Goal: Transaction & Acquisition: Purchase product/service

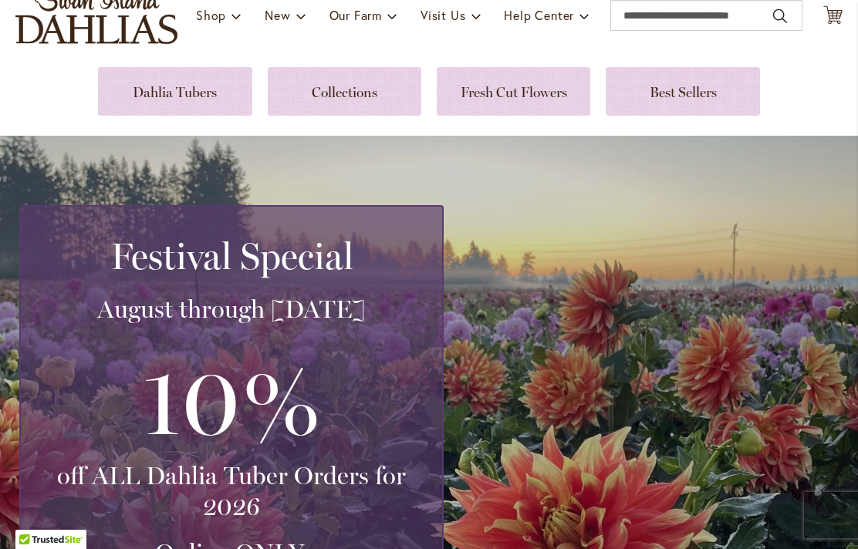
scroll to position [177, 0]
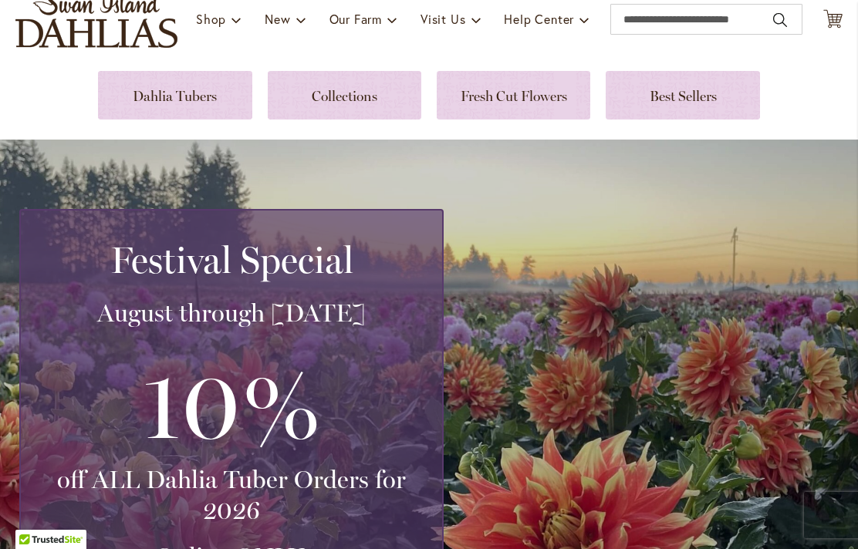
click at [171, 96] on link at bounding box center [174, 95] width 153 height 49
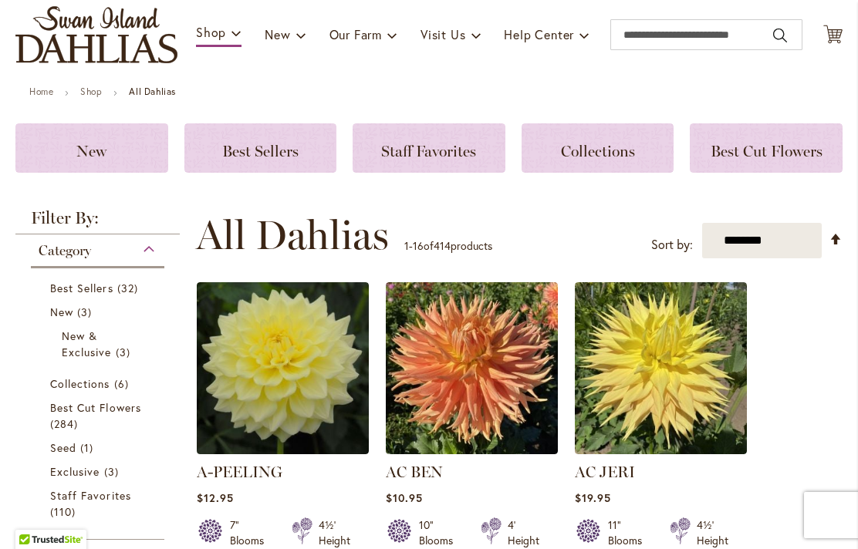
scroll to position [134, 0]
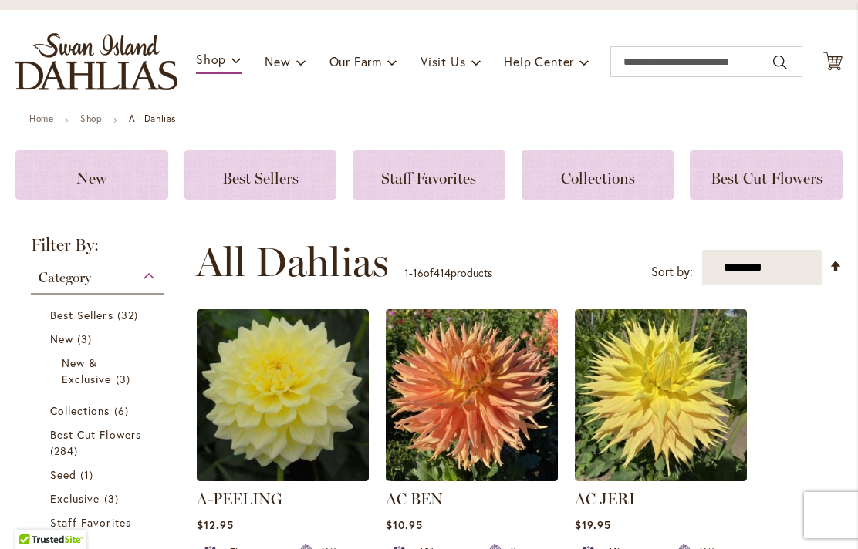
click at [106, 73] on img "store logo" at bounding box center [96, 61] width 162 height 57
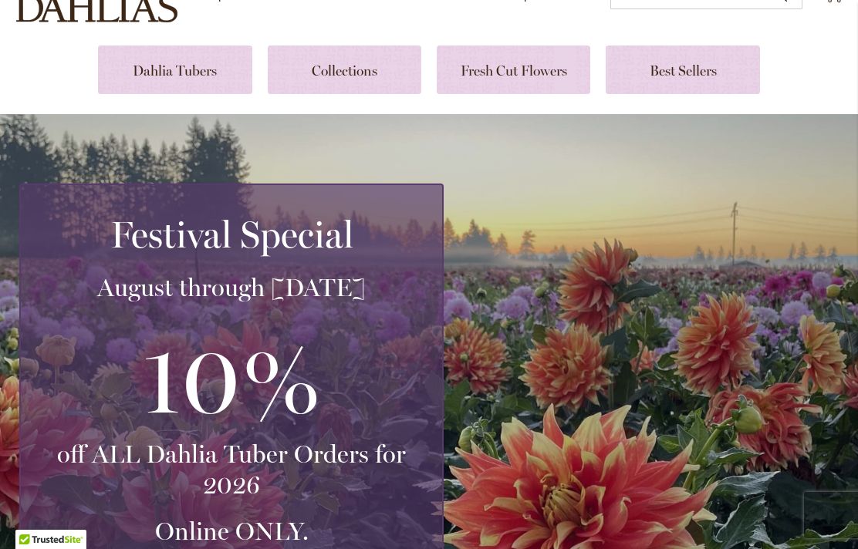
scroll to position [182, 0]
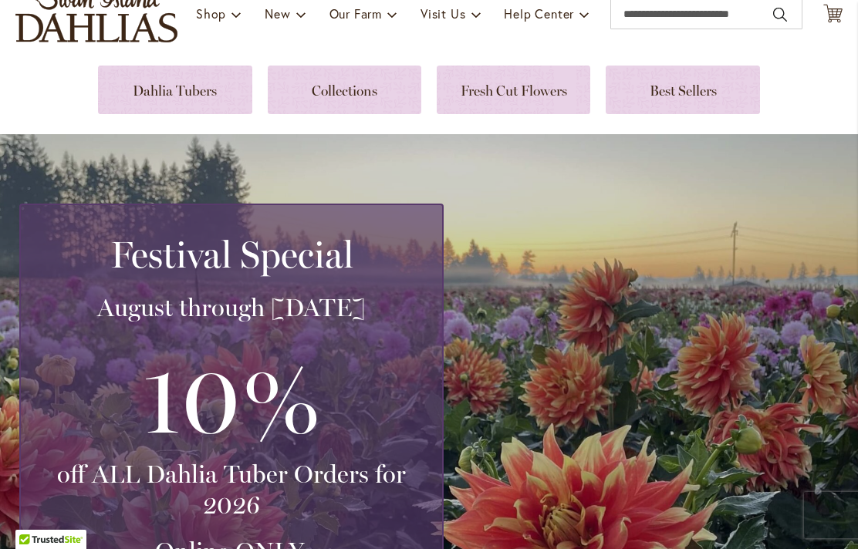
click at [153, 97] on link at bounding box center [174, 90] width 153 height 49
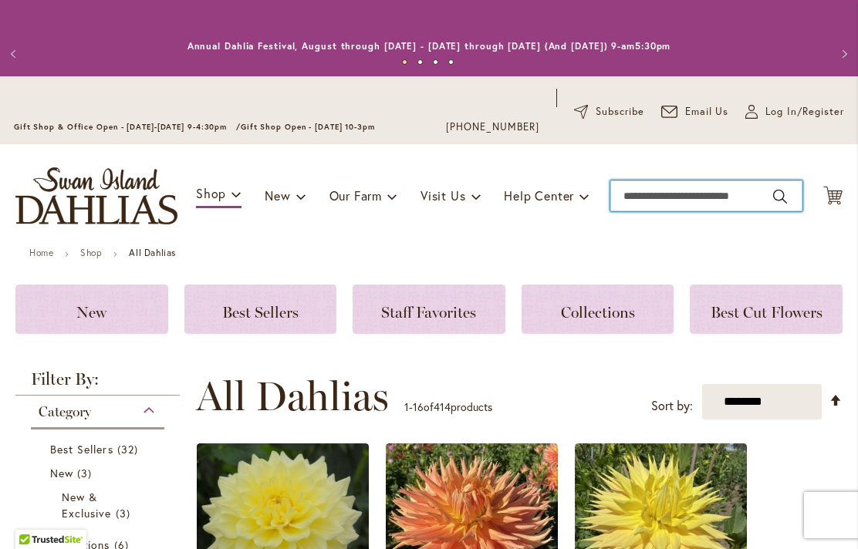
click at [643, 201] on input "Search" at bounding box center [706, 195] width 192 height 31
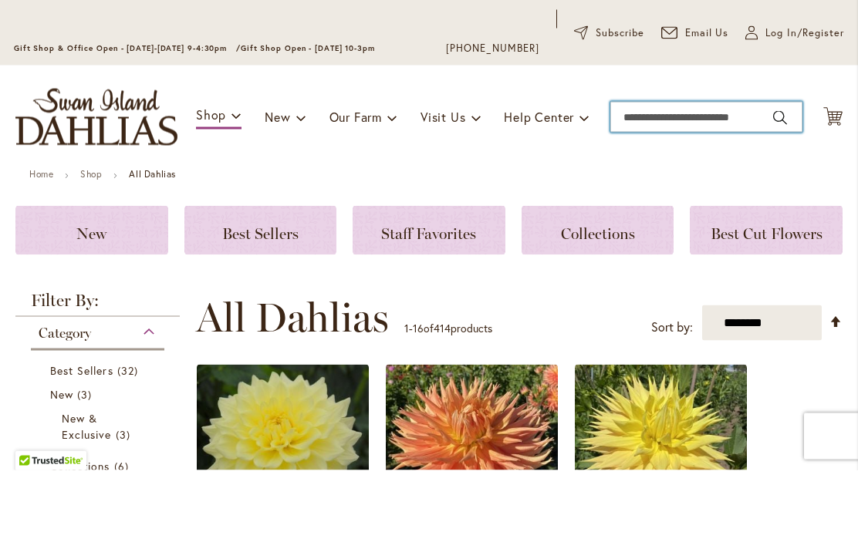
type input "*"
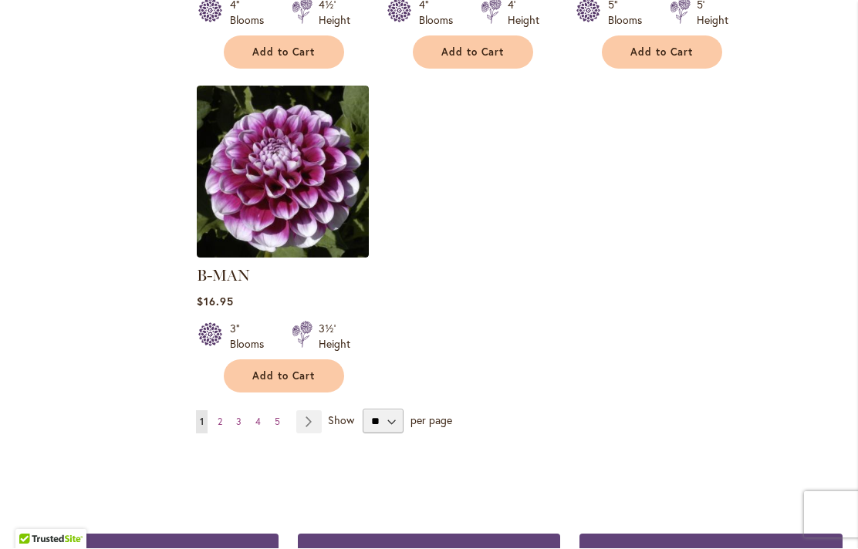
scroll to position [2000, 0]
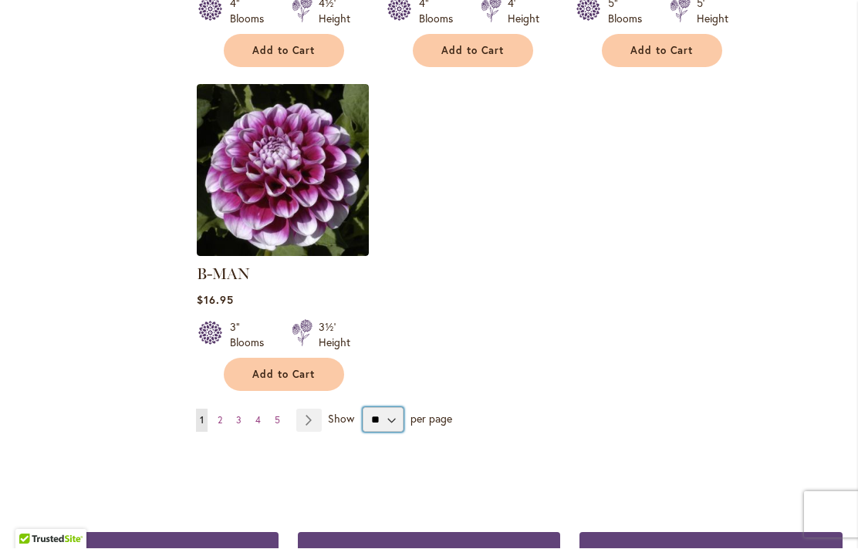
click at [390, 408] on select "** ** ** **" at bounding box center [383, 420] width 41 height 25
select select "**"
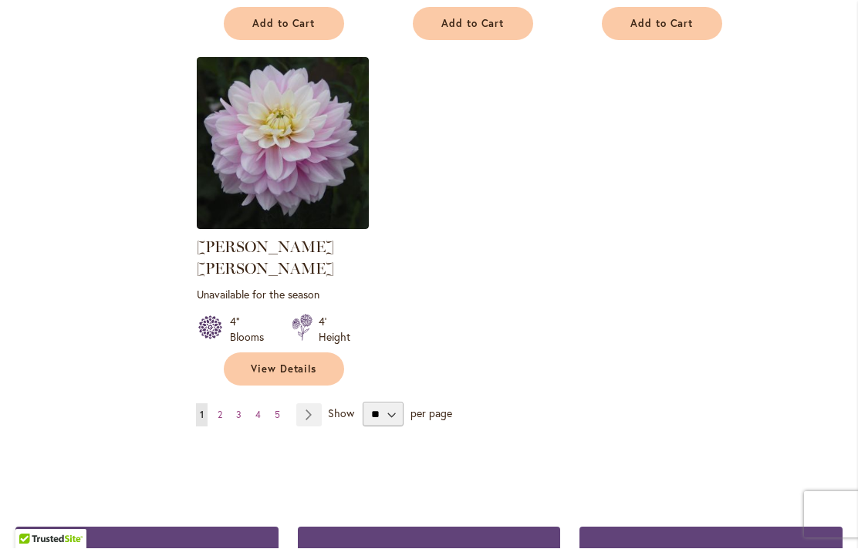
scroll to position [7266, 0]
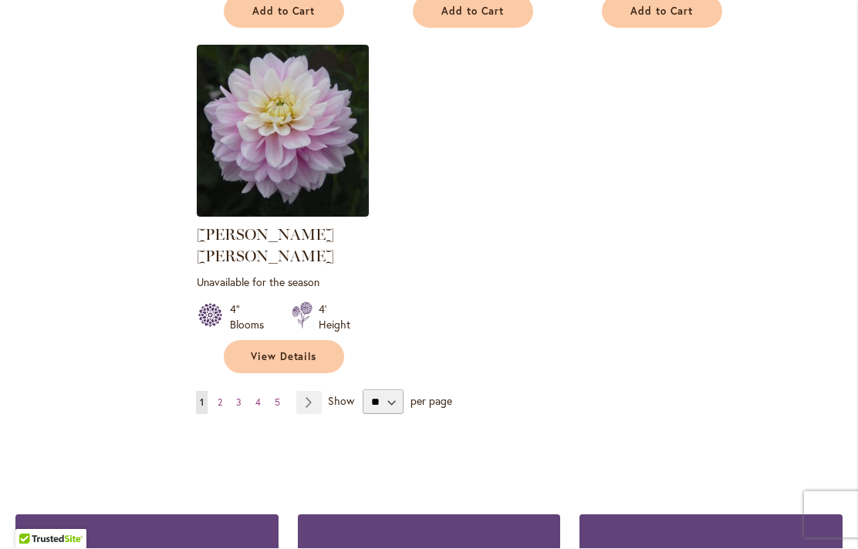
click at [305, 392] on link "Page Next" at bounding box center [308, 403] width 25 height 23
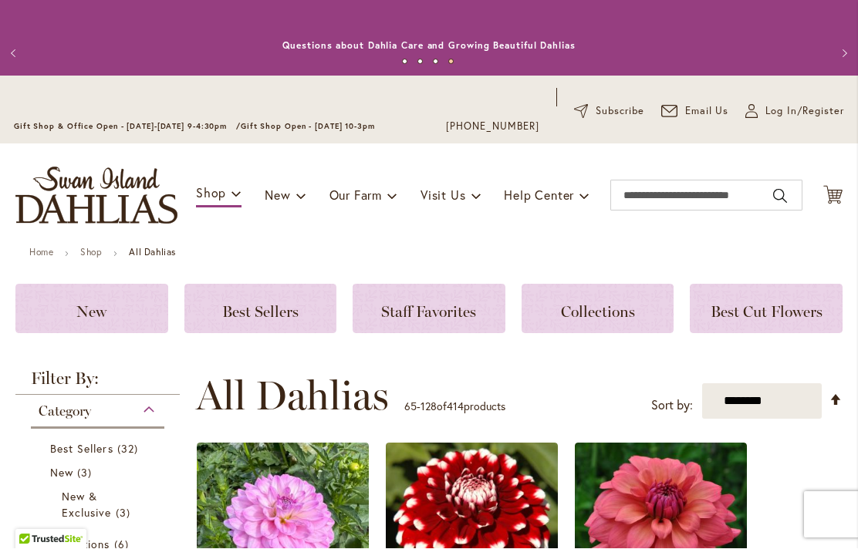
click at [774, 110] on span "Log In/Register" at bounding box center [804, 111] width 79 height 15
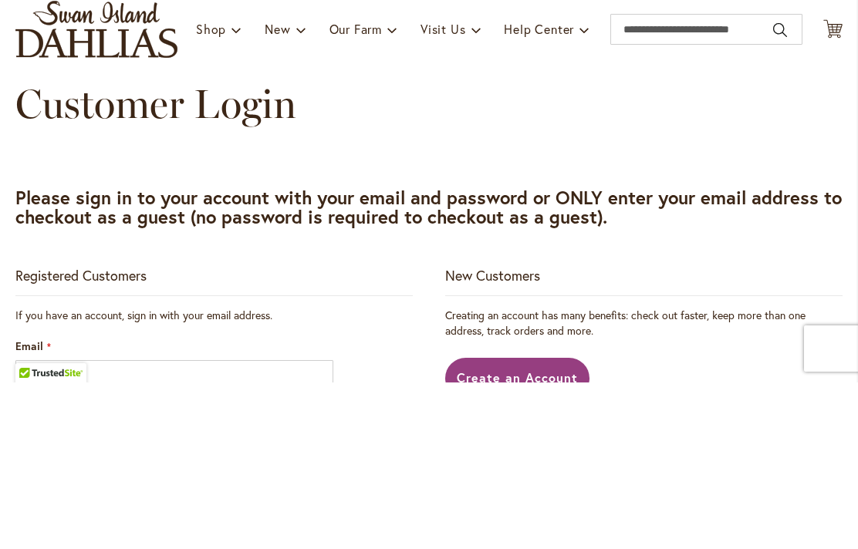
scroll to position [167, 0]
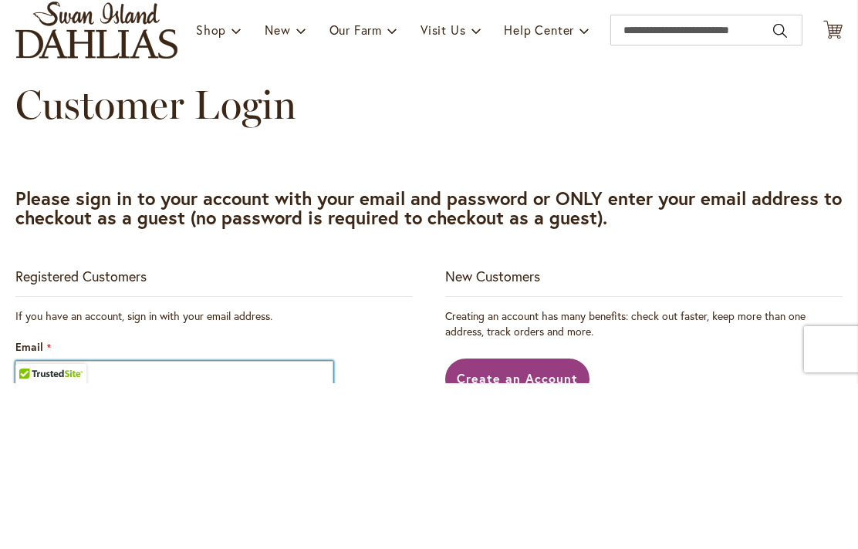
type input "**********"
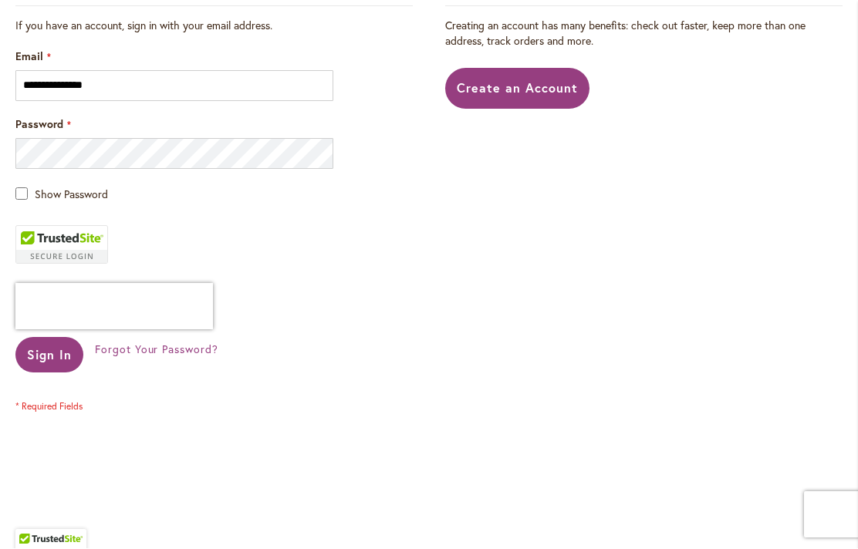
scroll to position [457, 0]
click at [55, 360] on span "Sign In" at bounding box center [49, 354] width 45 height 16
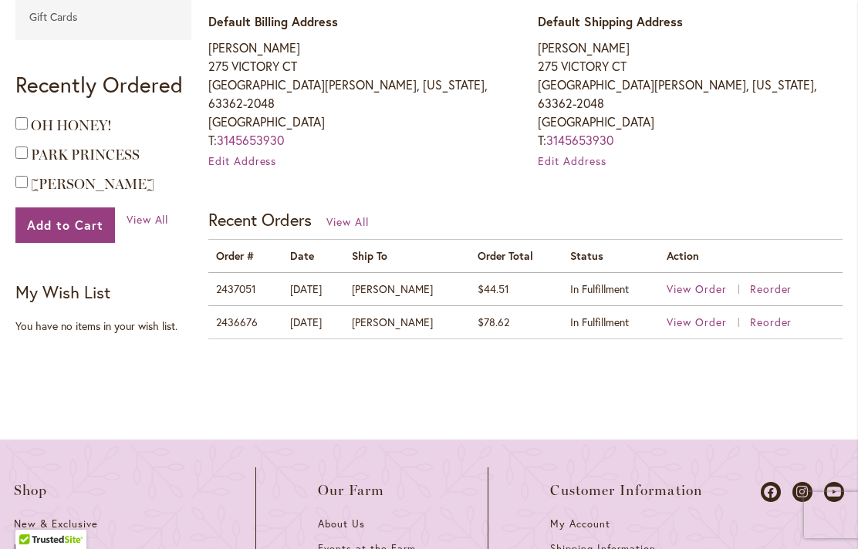
scroll to position [555, 0]
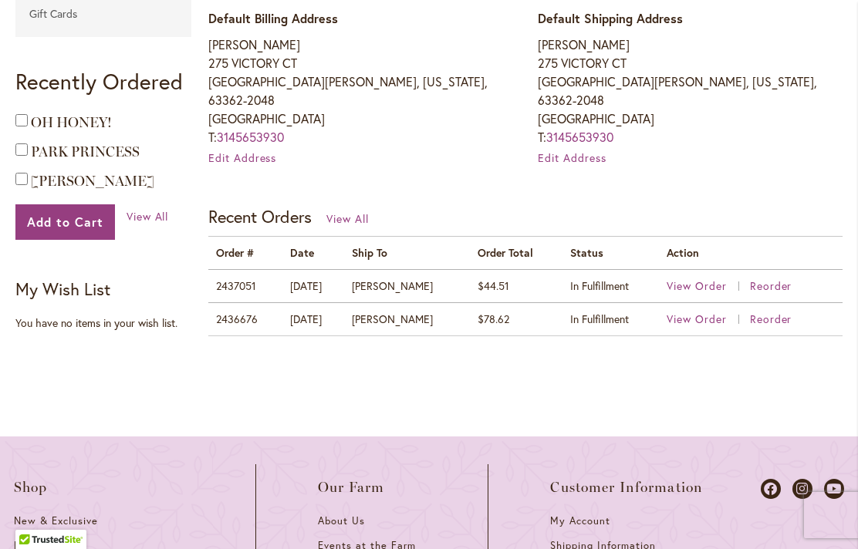
click at [683, 312] on span "View Order" at bounding box center [696, 319] width 60 height 15
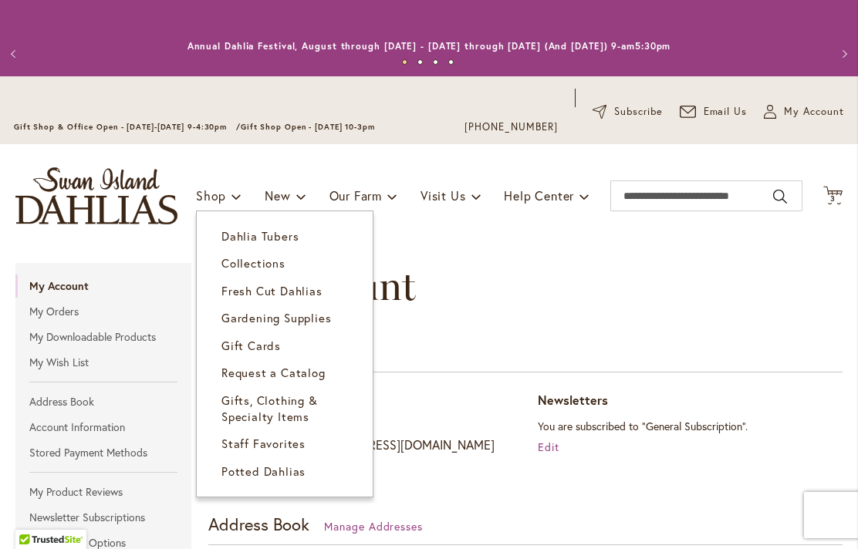
click at [293, 233] on span "Dahlia Tubers" at bounding box center [259, 235] width 77 height 15
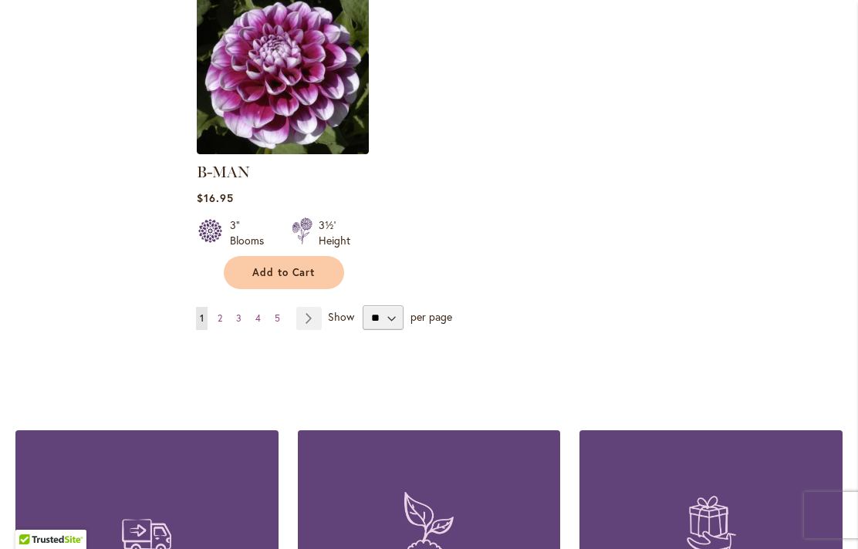
scroll to position [2106, 0]
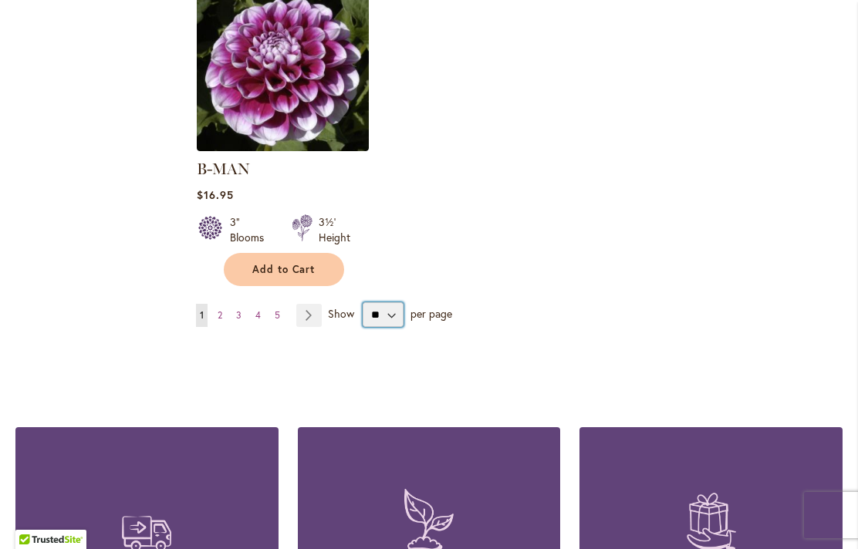
click at [393, 302] on select "** ** ** **" at bounding box center [383, 314] width 41 height 25
select select "**"
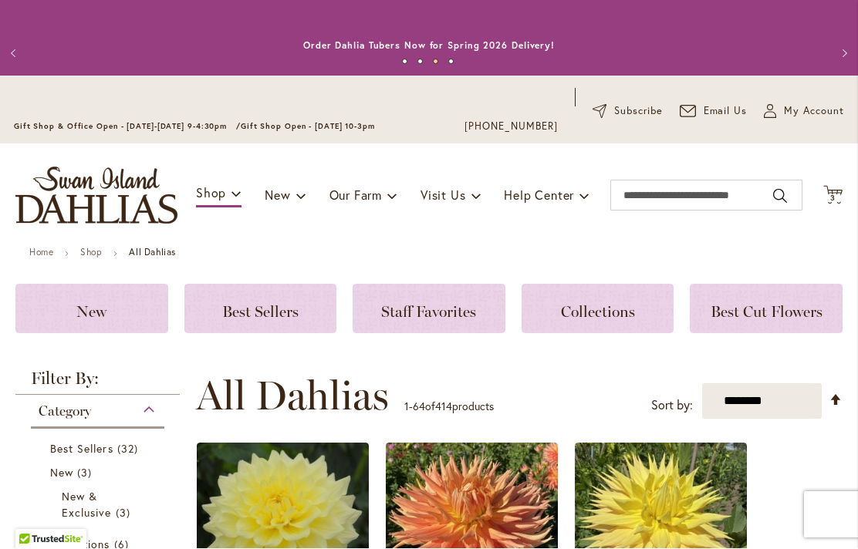
click at [830, 188] on icon "Cart .cls-1 { fill: #231f20; }" at bounding box center [832, 195] width 19 height 19
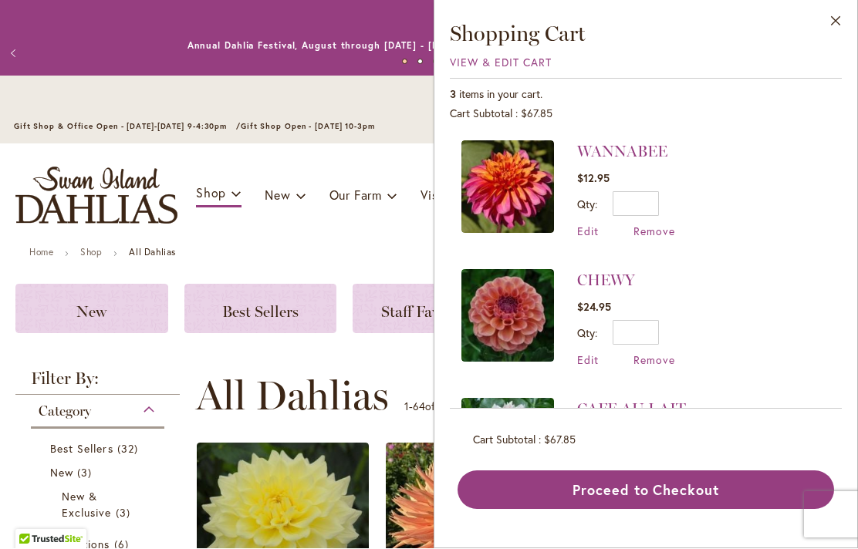
click at [521, 186] on img at bounding box center [507, 187] width 93 height 93
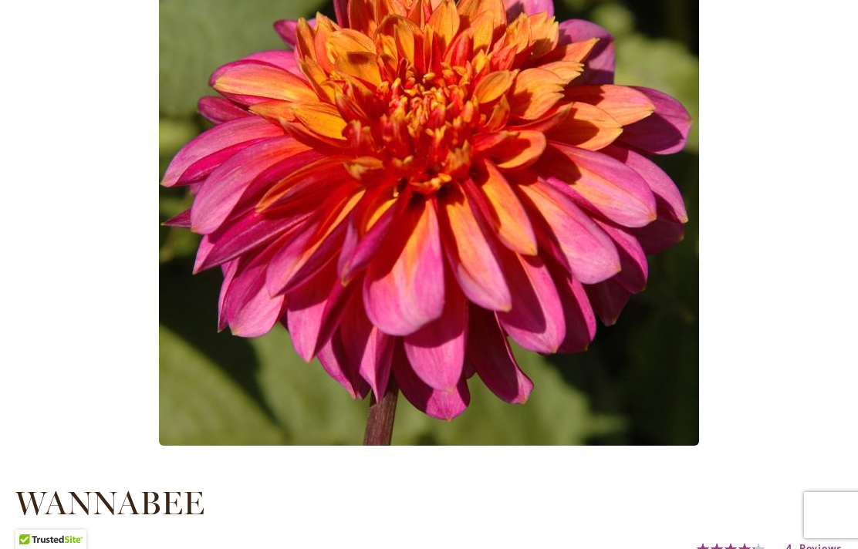
type input "****"
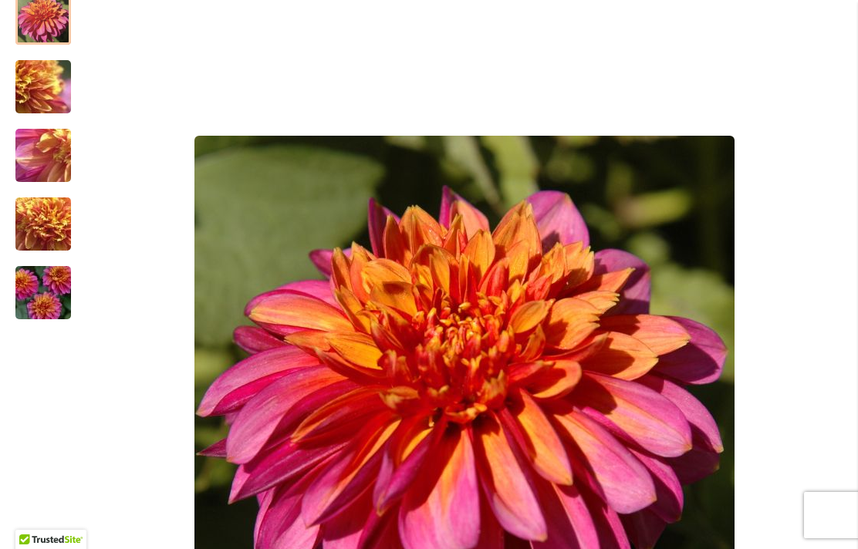
scroll to position [308, 0]
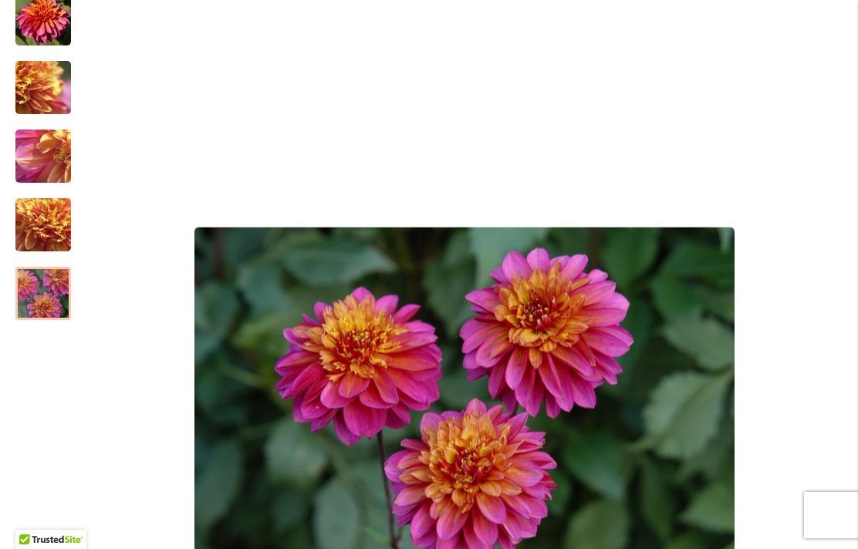
click at [57, 221] on img "WANNABEE" at bounding box center [43, 225] width 111 height 83
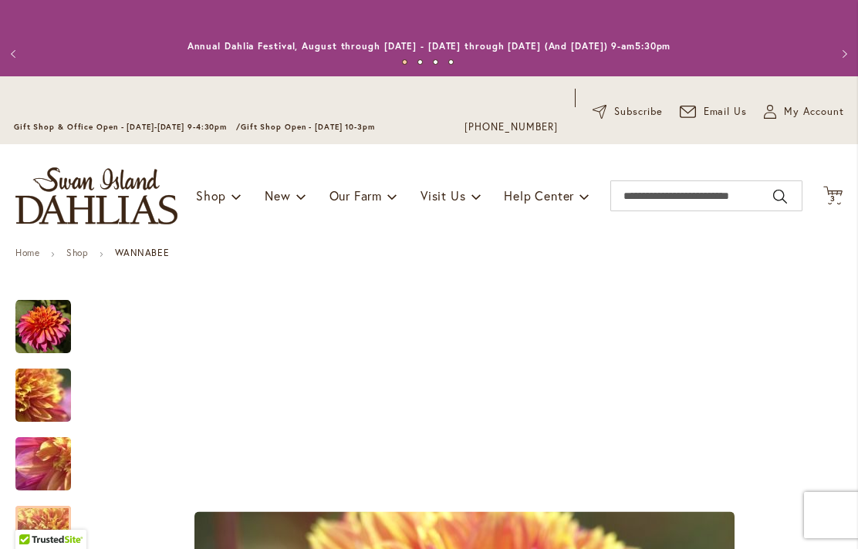
scroll to position [0, 0]
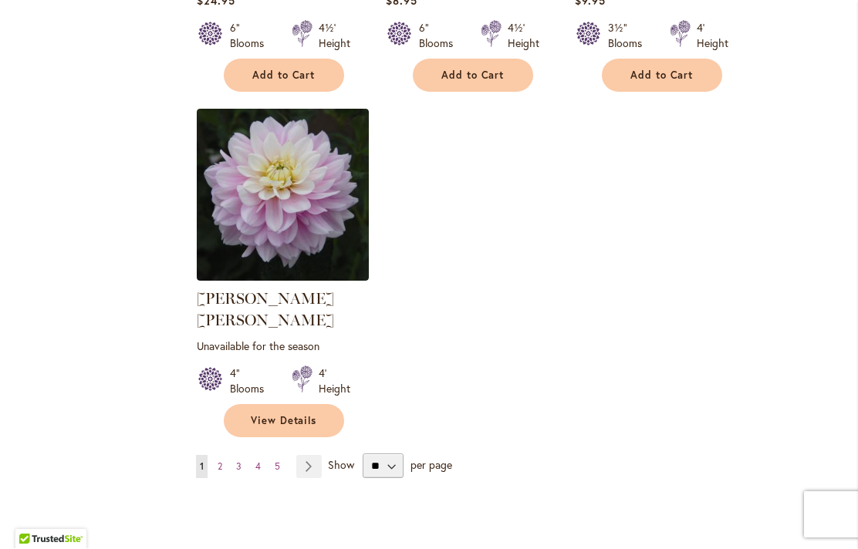
scroll to position [7211, 0]
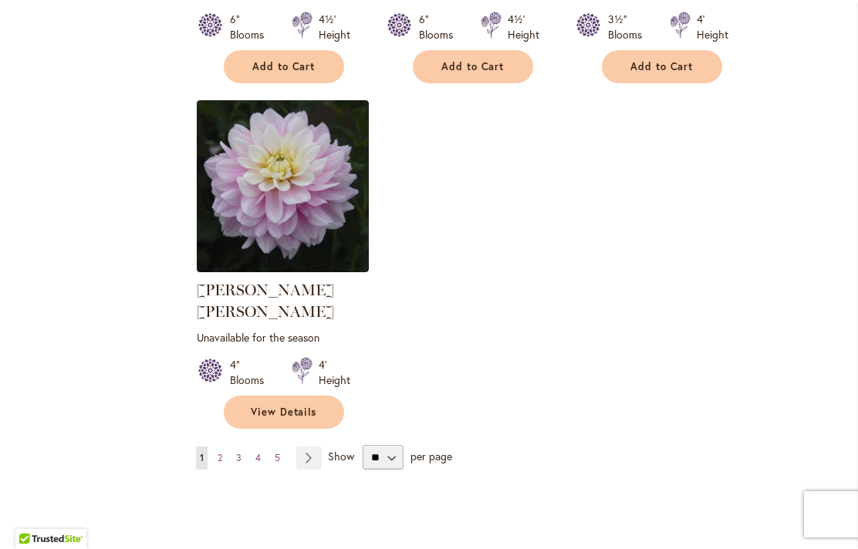
click at [312, 447] on link "Page Next" at bounding box center [308, 458] width 25 height 23
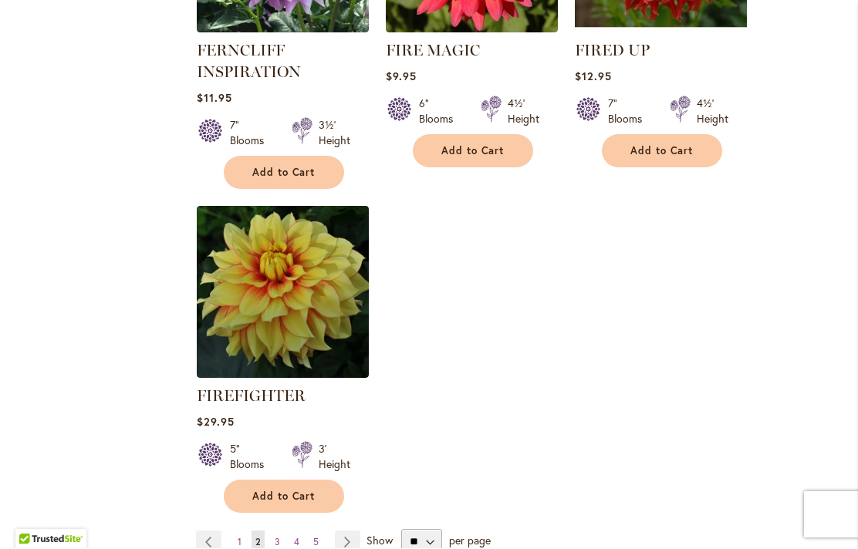
scroll to position [7251, 0]
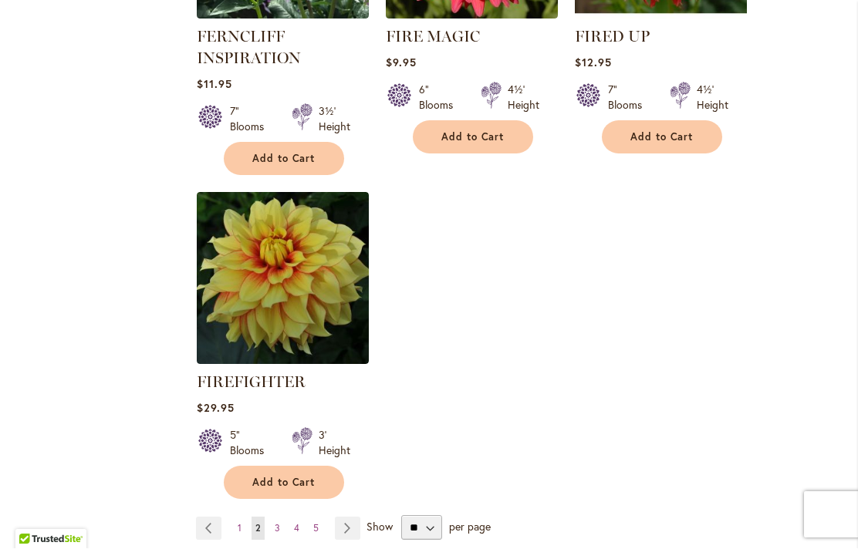
click at [349, 518] on link "Page Next" at bounding box center [347, 529] width 25 height 23
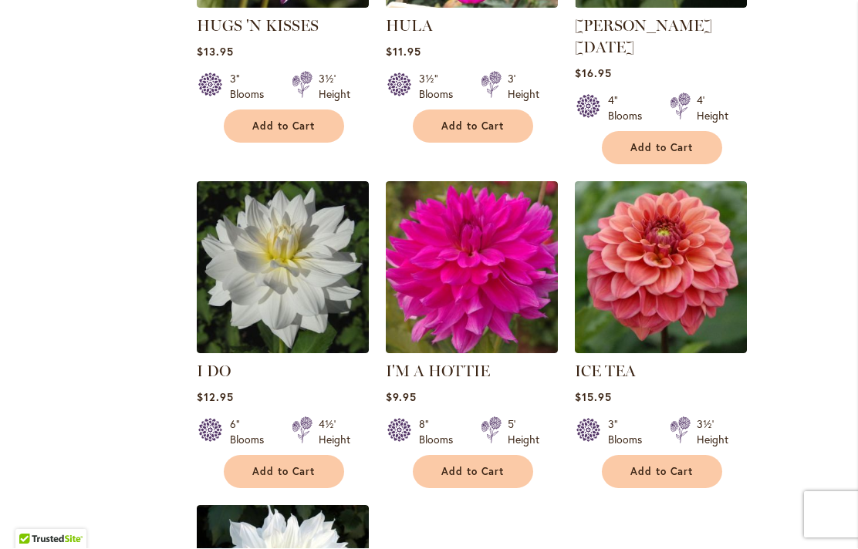
scroll to position [6995, 0]
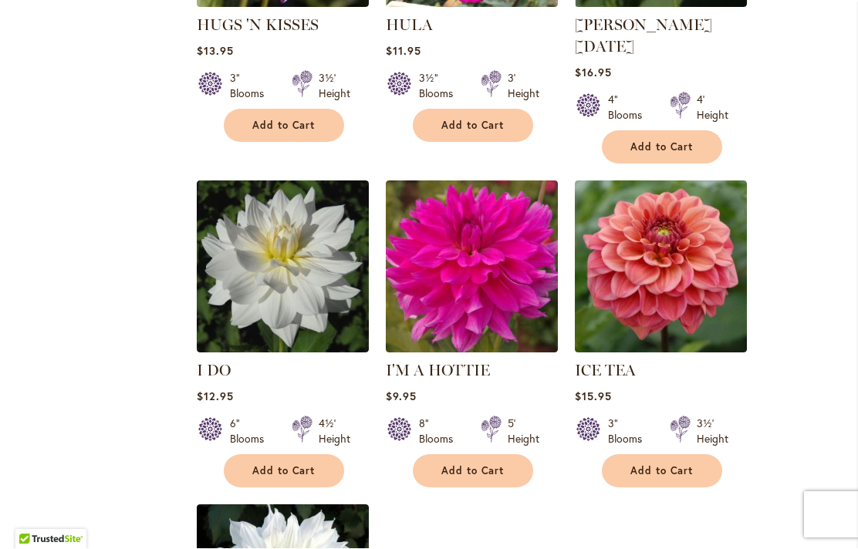
click at [658, 465] on span "Add to Cart" at bounding box center [661, 471] width 63 height 13
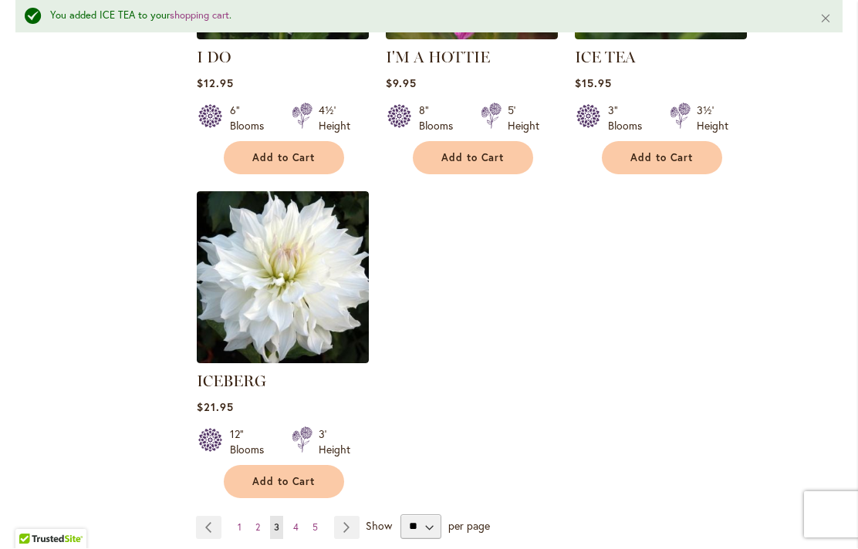
scroll to position [7350, 0]
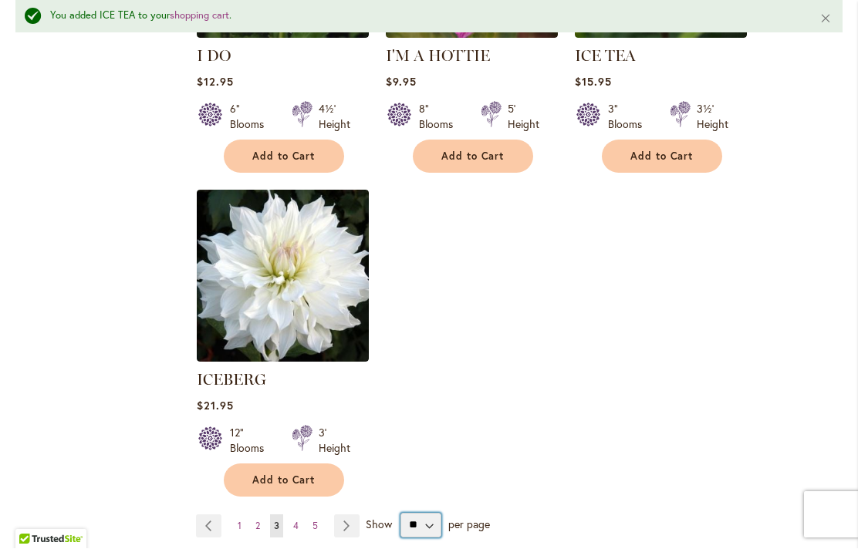
click at [425, 514] on select "** ** ** **" at bounding box center [420, 526] width 41 height 25
click at [338, 515] on link "Page Next" at bounding box center [346, 526] width 25 height 23
